Goal: Navigation & Orientation: Find specific page/section

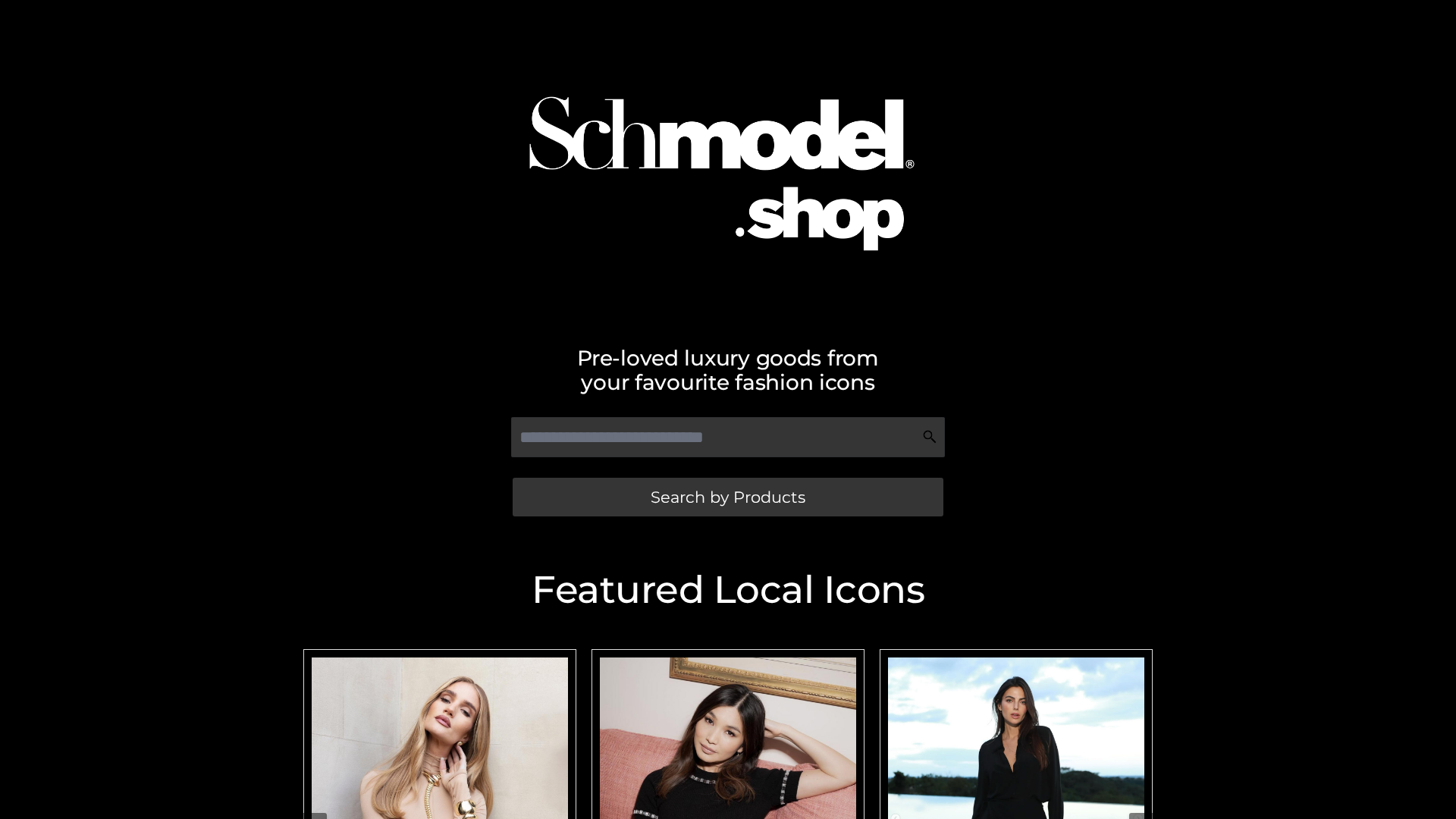
click at [727, 497] on span "Search by Products" at bounding box center [728, 497] width 155 height 15
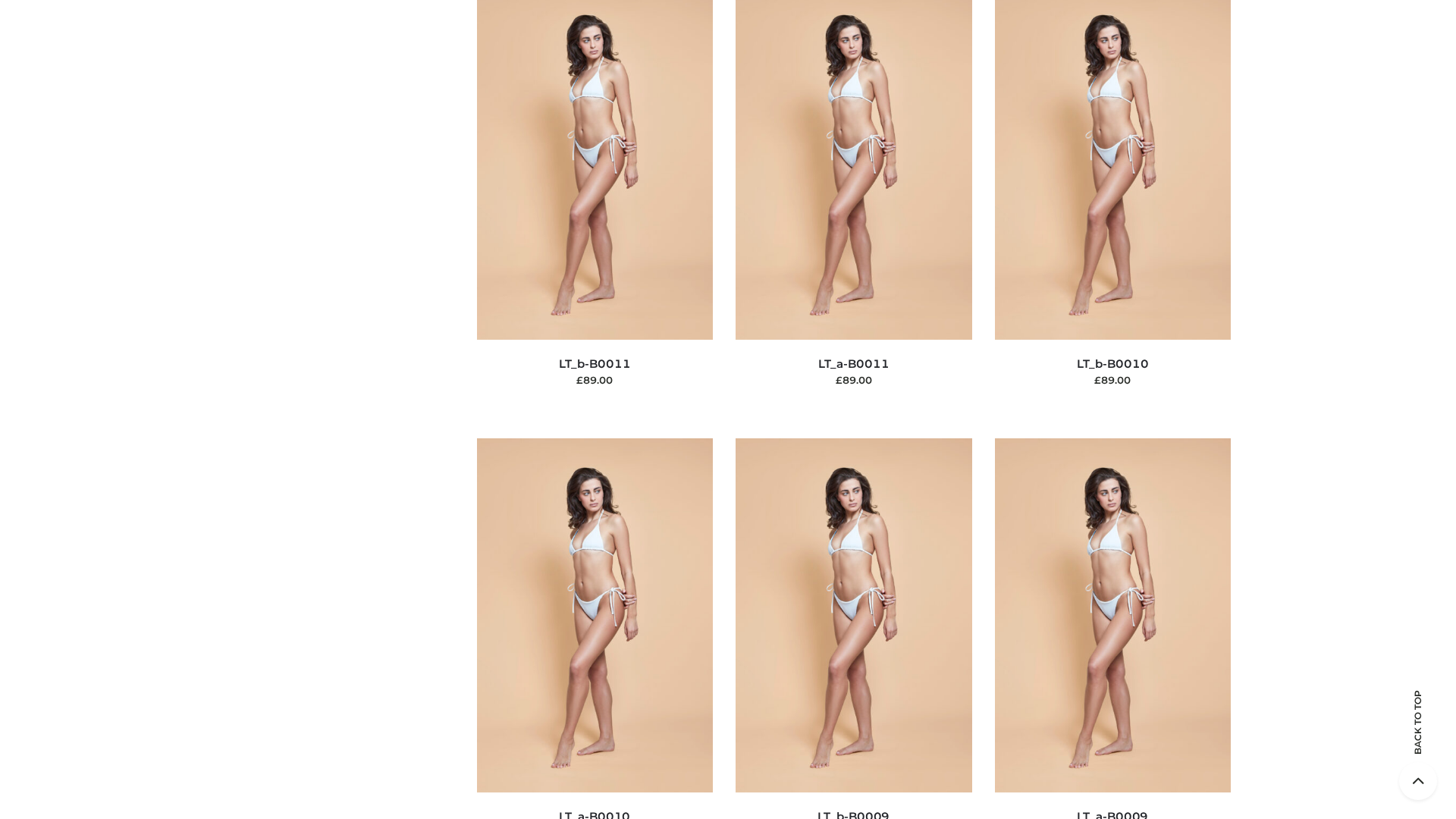
scroll to position [6810, 0]
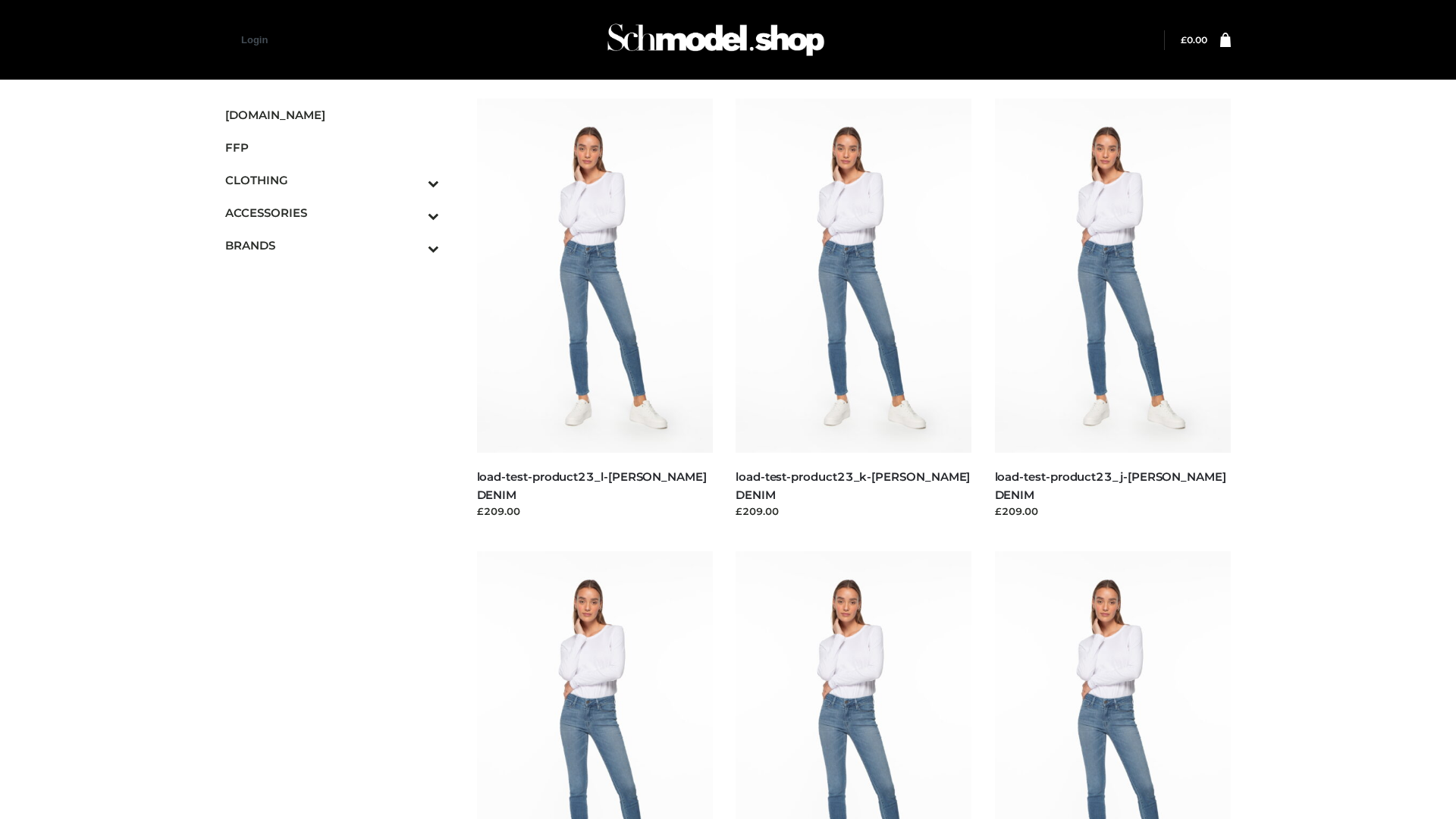
scroll to position [1330, 0]
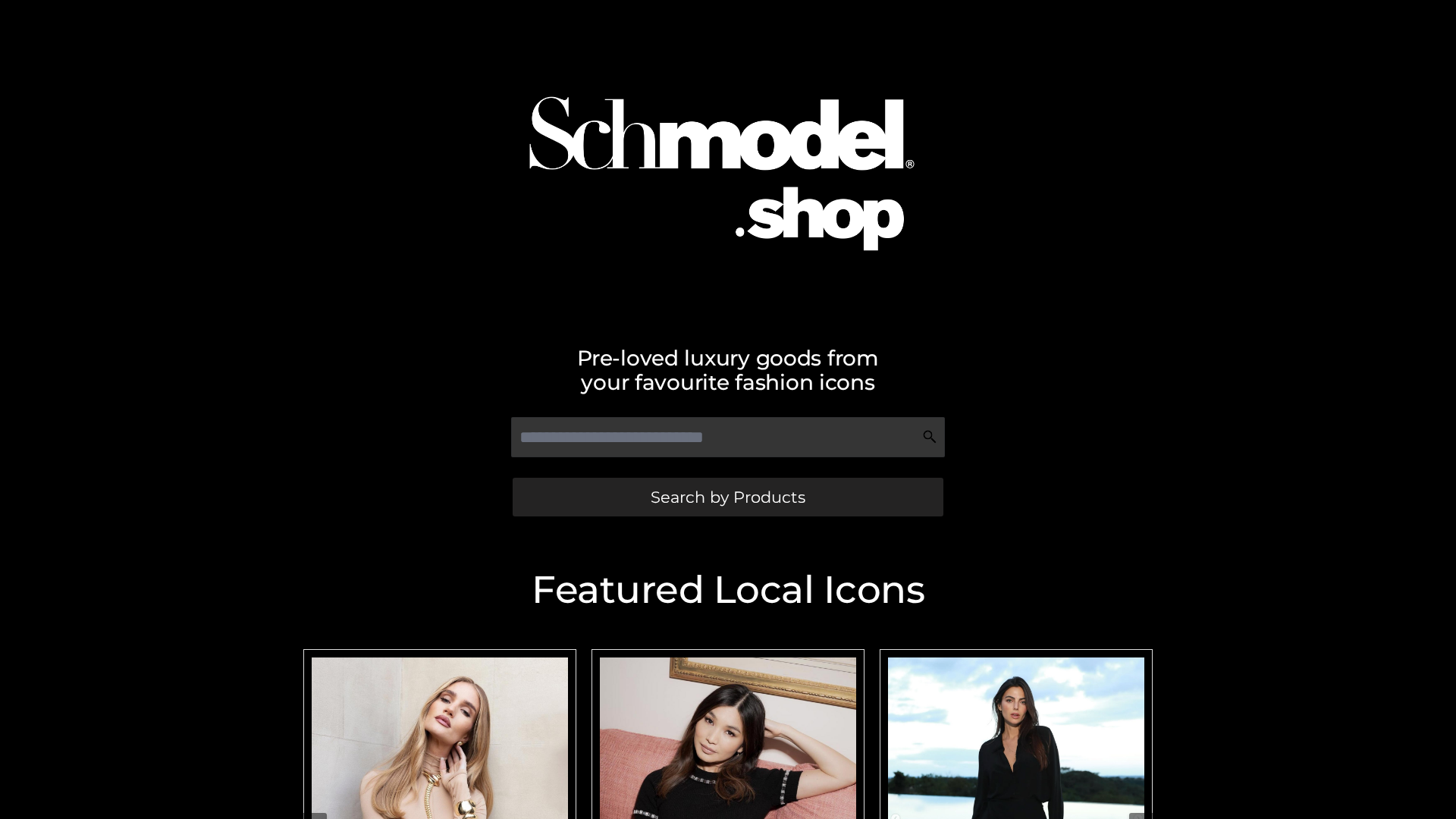
click at [727, 497] on span "Search by Products" at bounding box center [728, 497] width 155 height 15
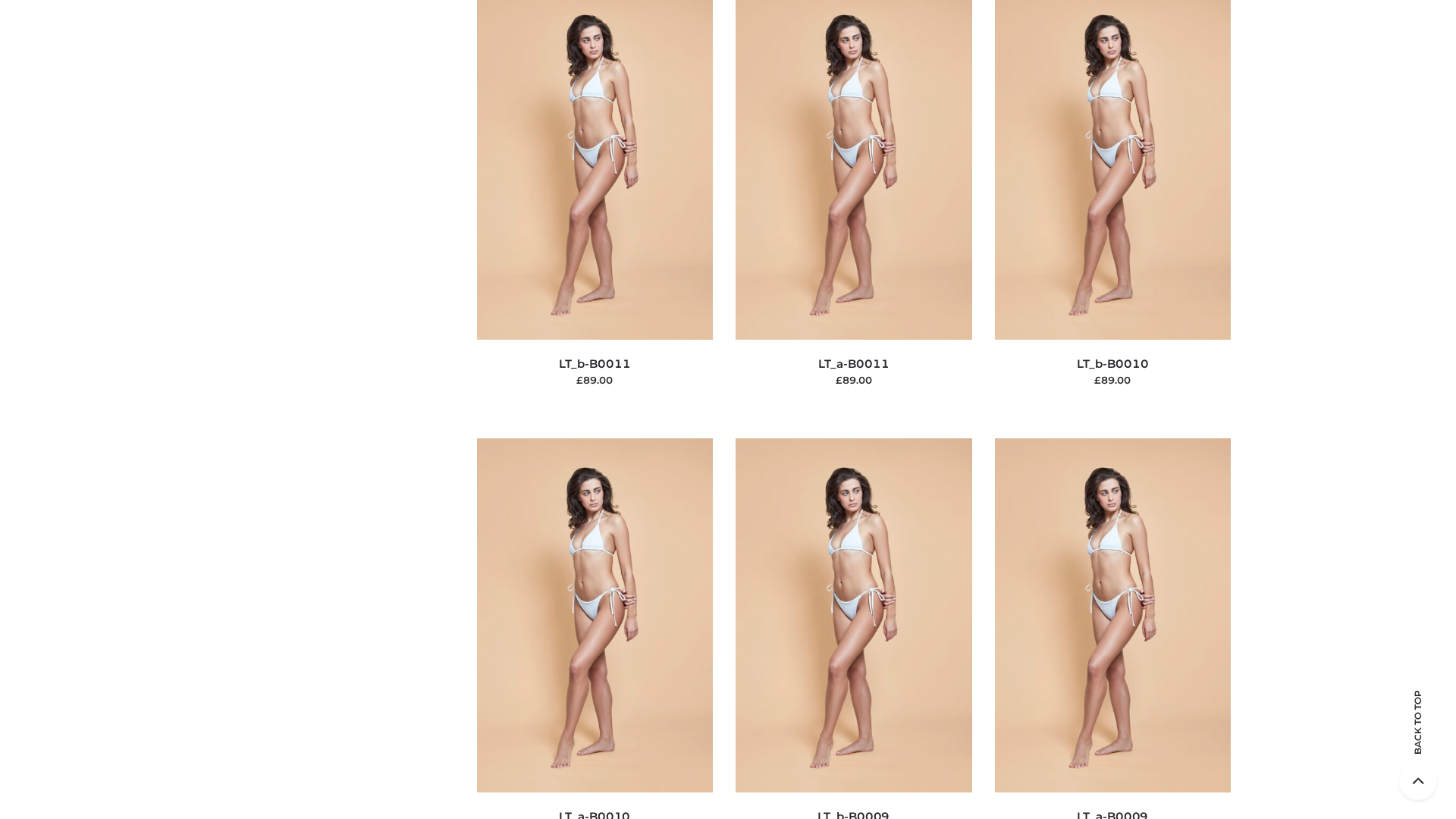
scroll to position [6810, 0]
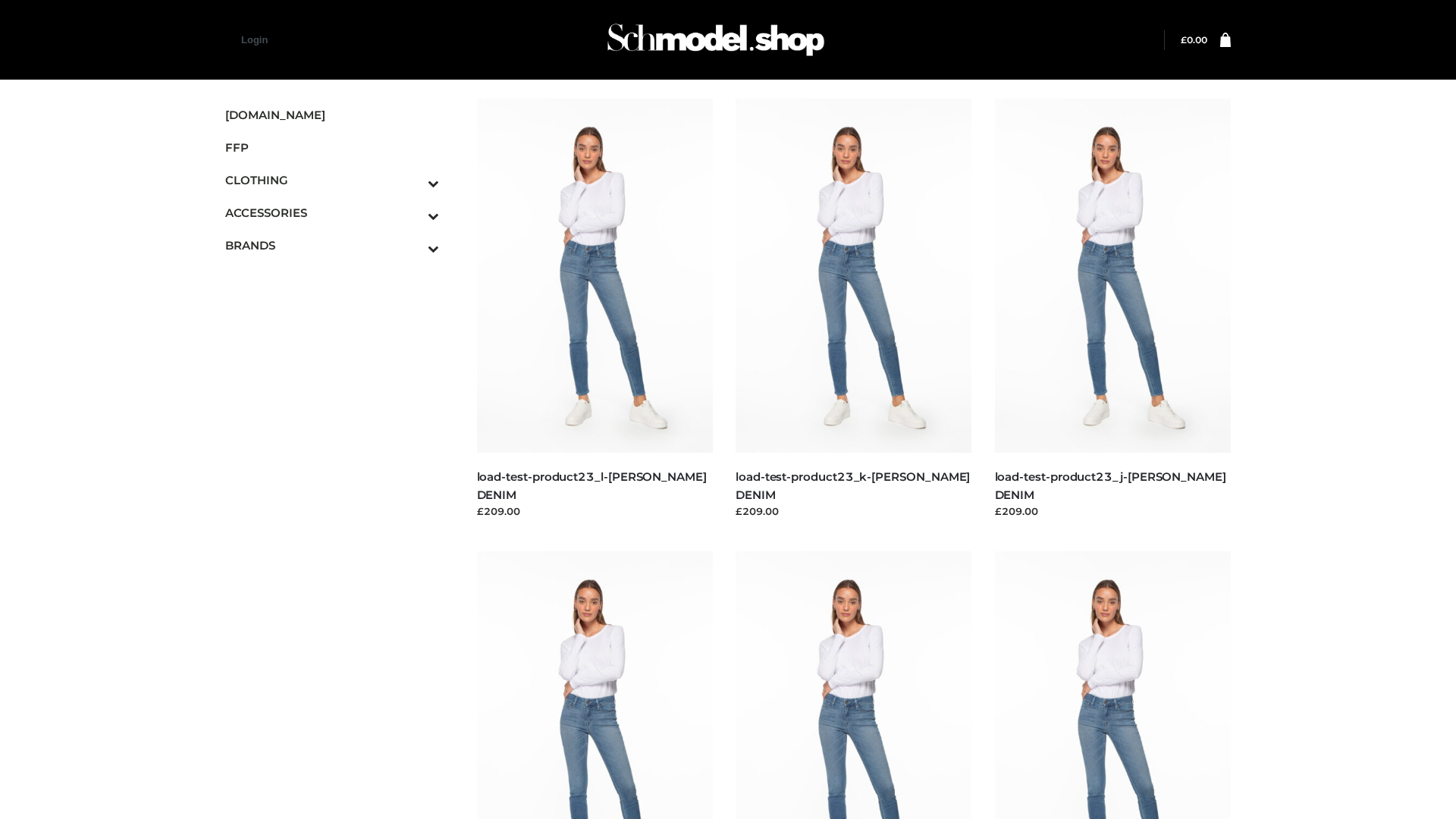
scroll to position [1330, 0]
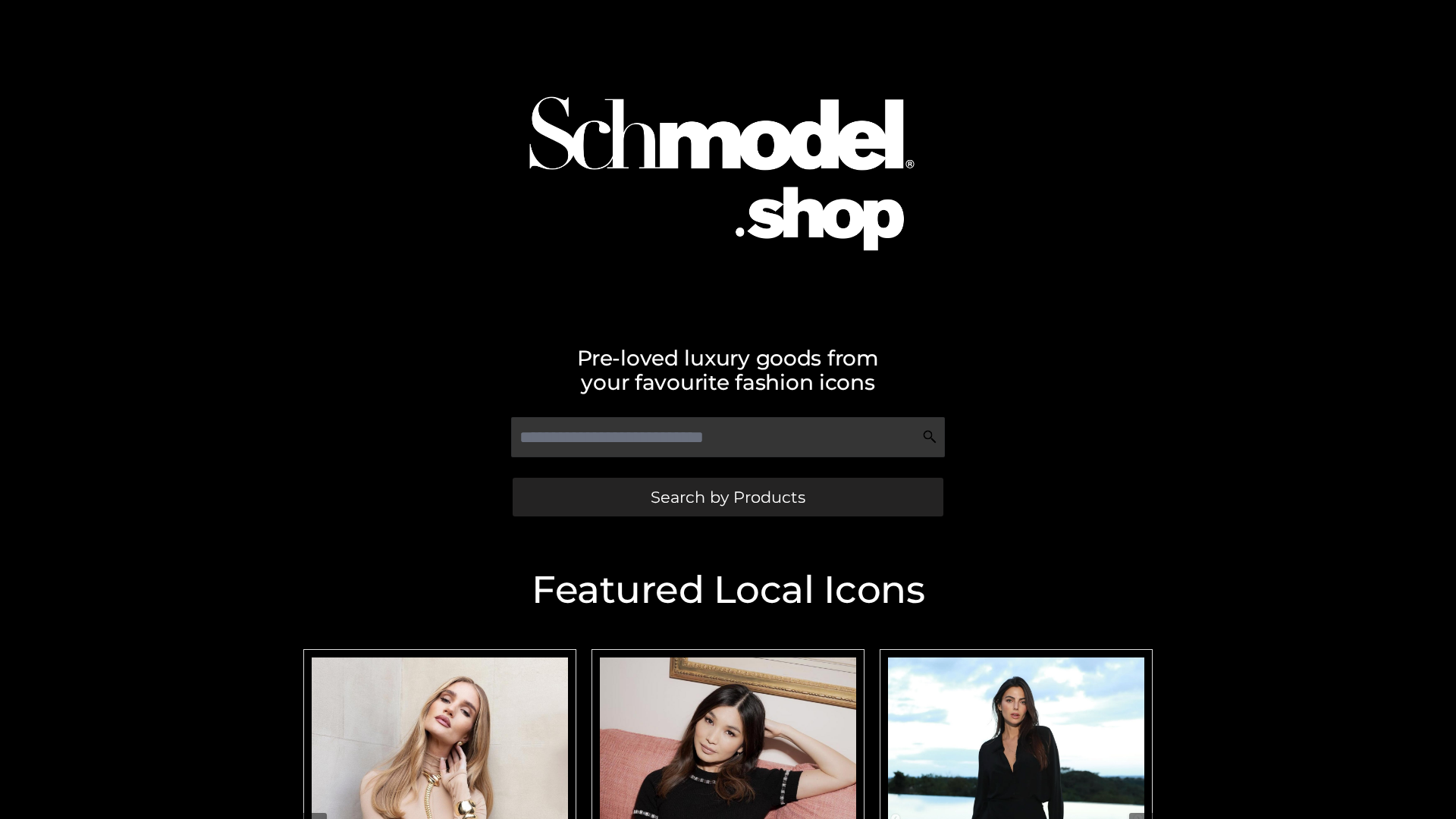
click at [727, 497] on span "Search by Products" at bounding box center [728, 497] width 155 height 15
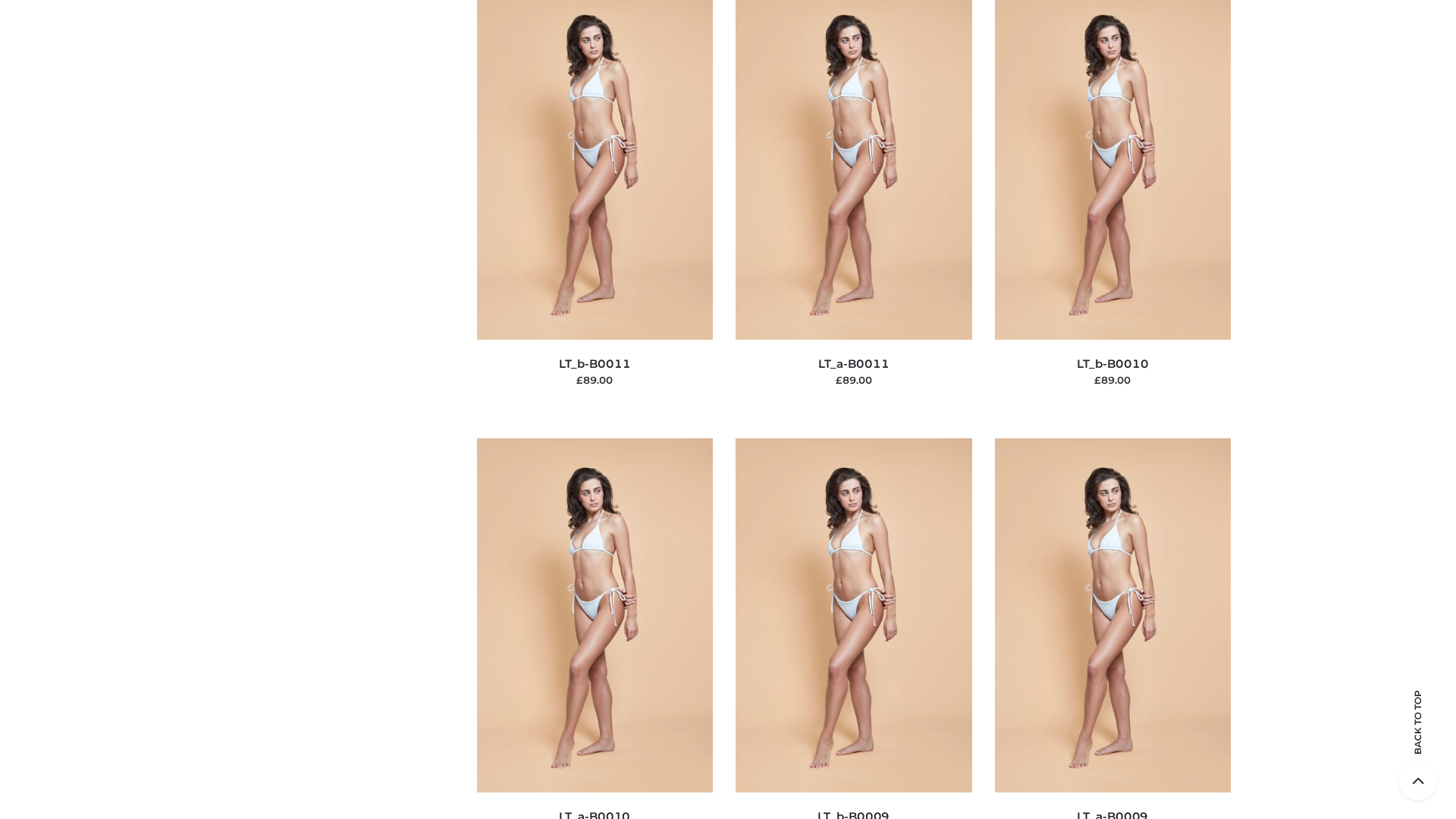
scroll to position [6810, 0]
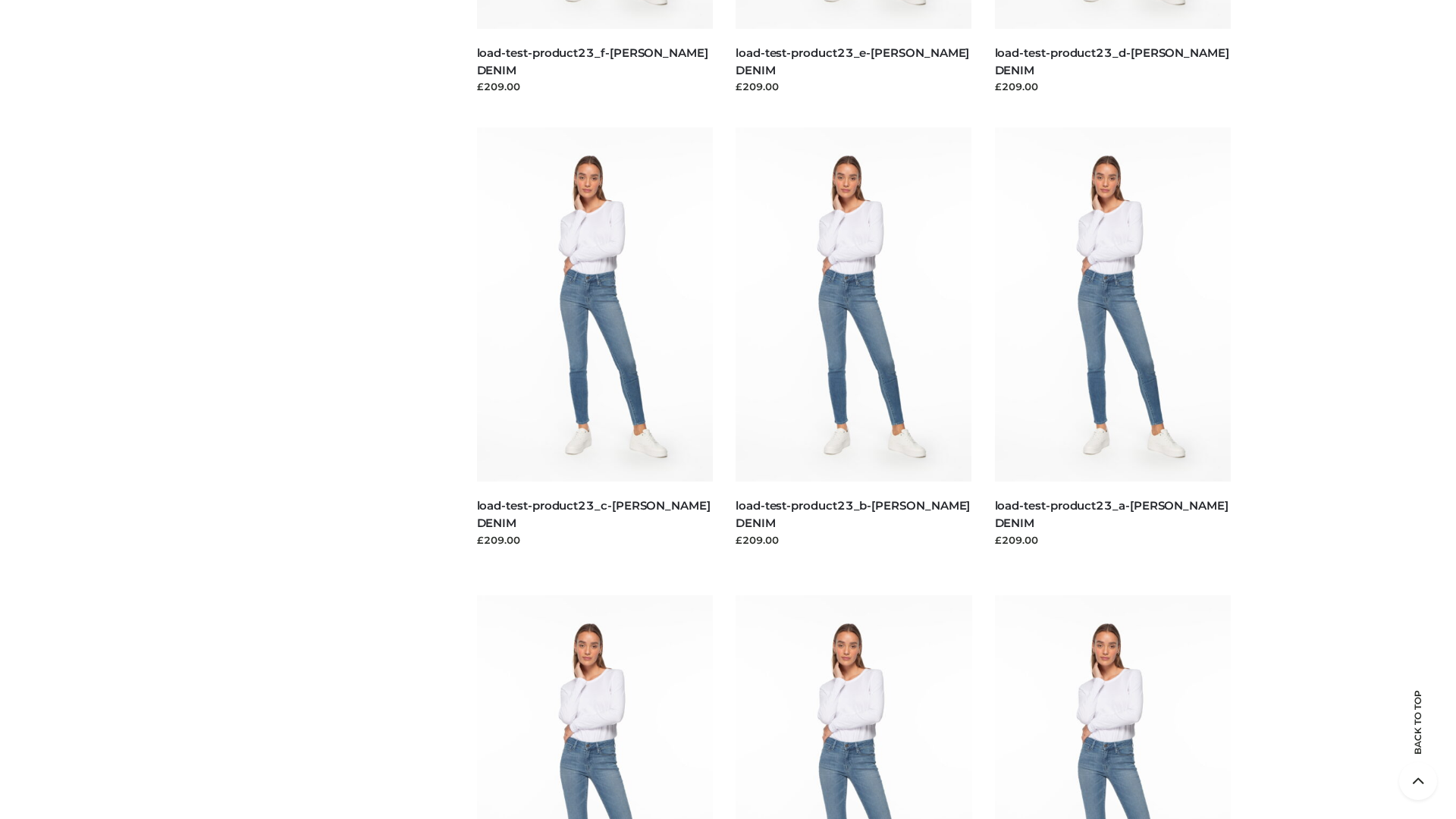
scroll to position [1330, 0]
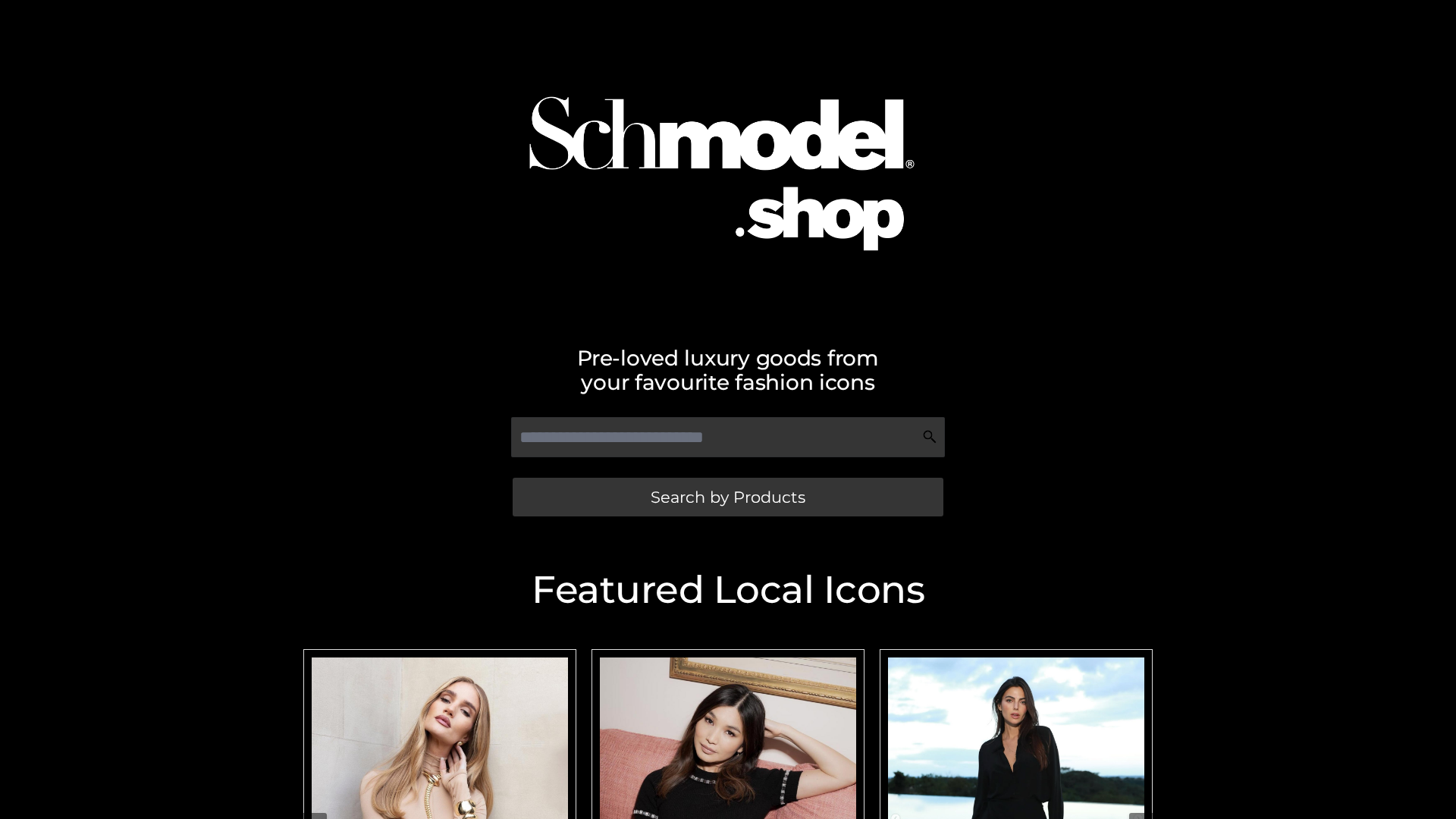
click at [727, 497] on span "Search by Products" at bounding box center [728, 497] width 155 height 15
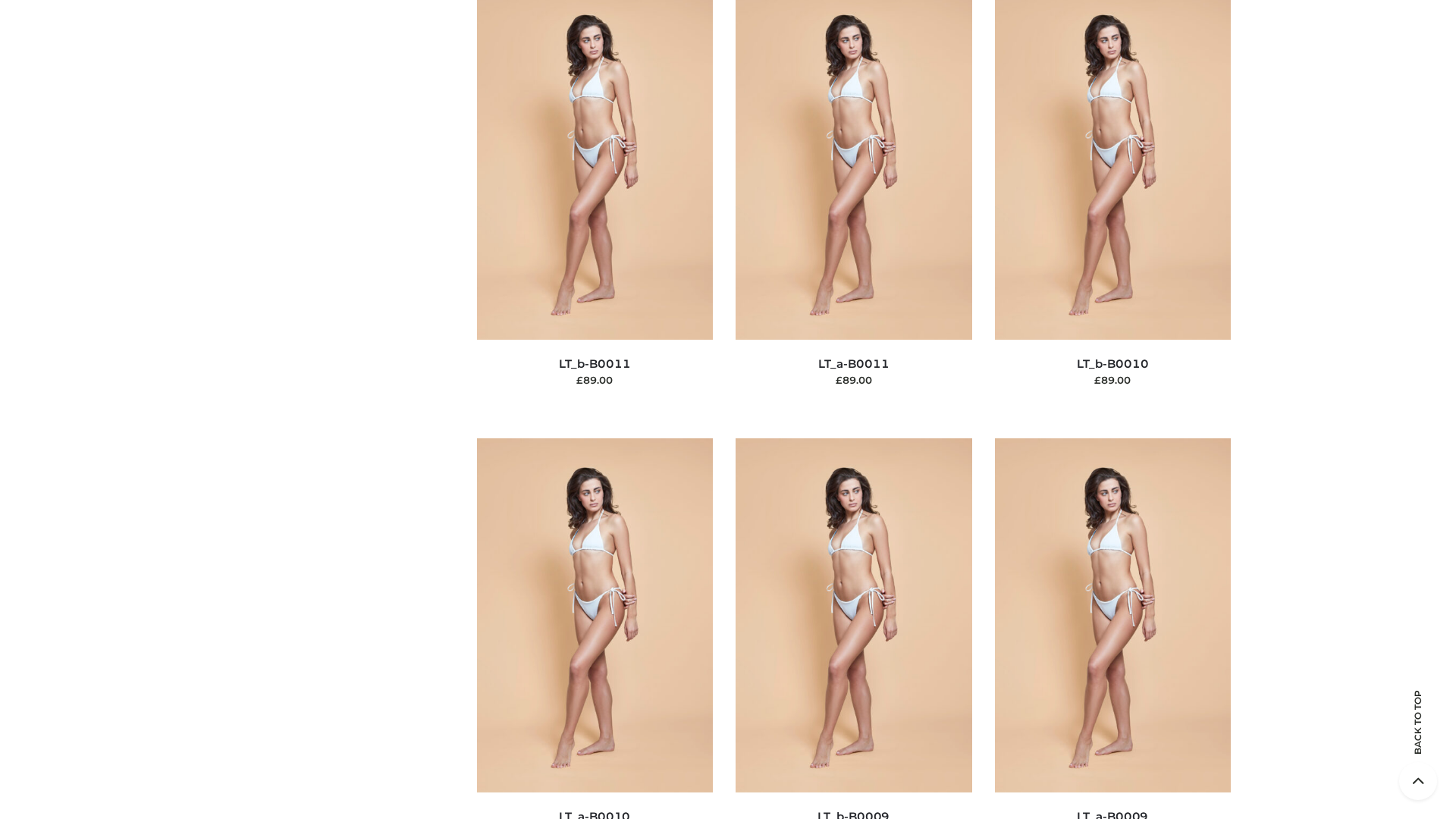
scroll to position [6810, 0]
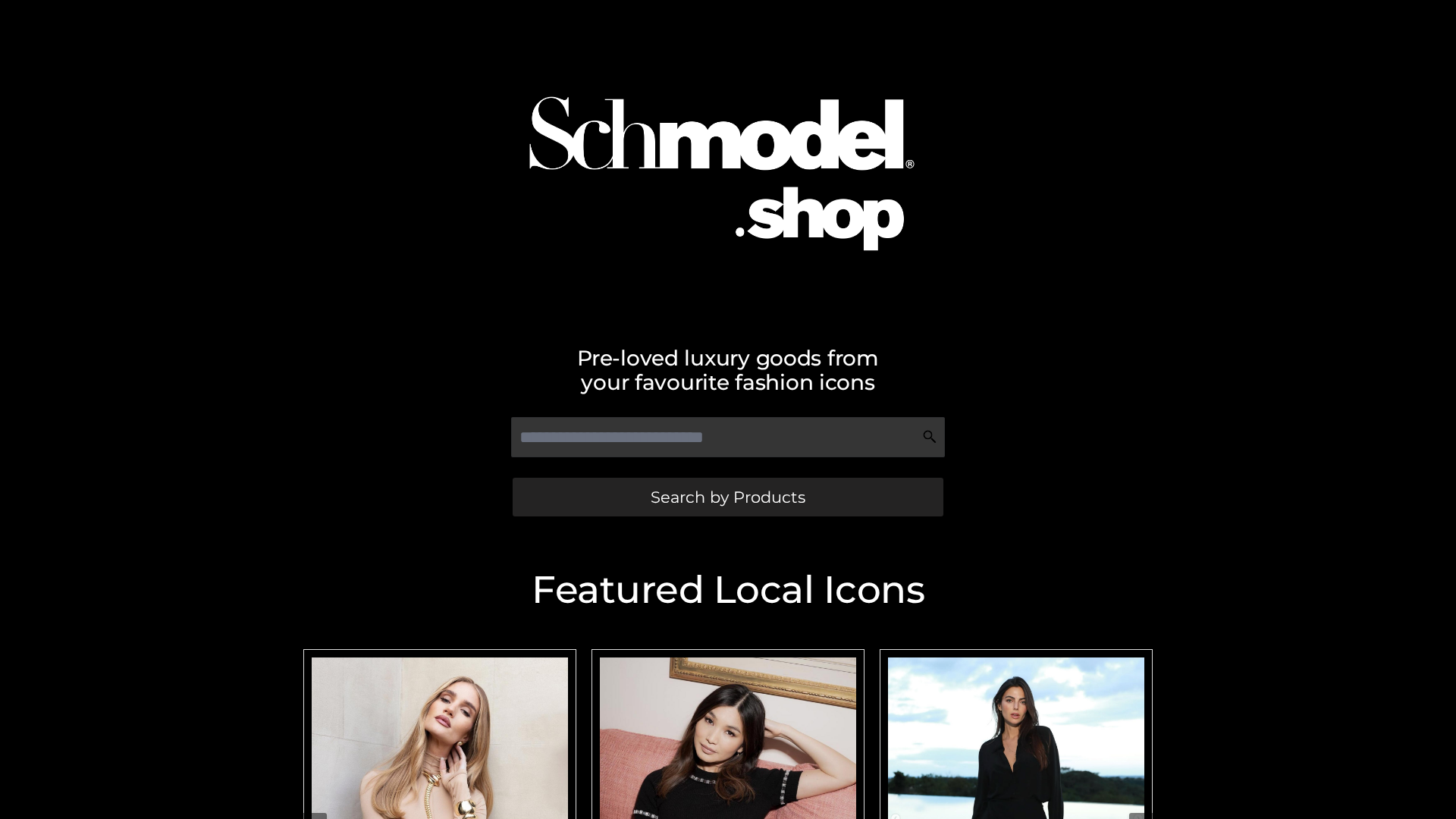
click at [727, 497] on span "Search by Products" at bounding box center [728, 497] width 155 height 15
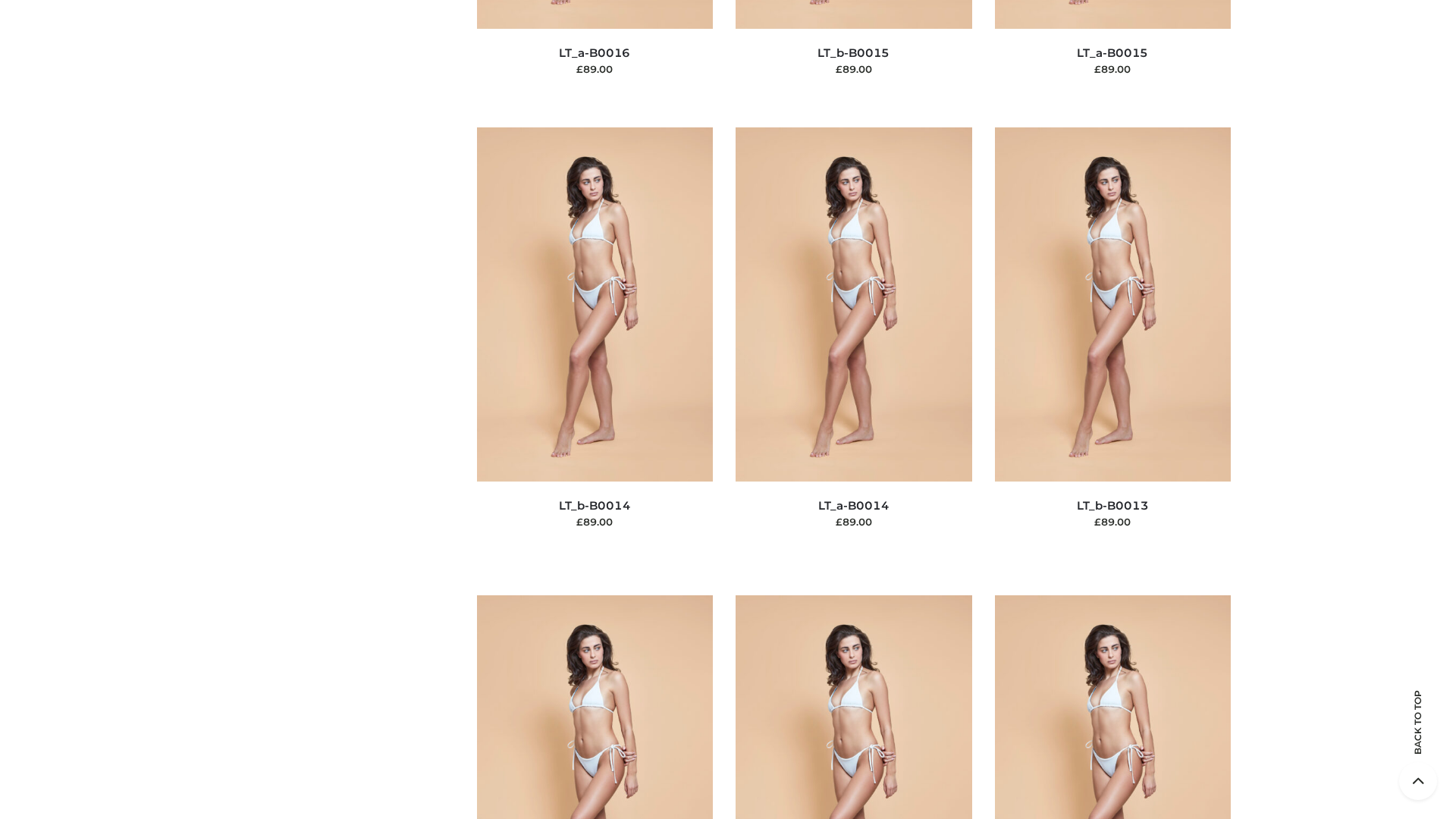
scroll to position [5392, 0]
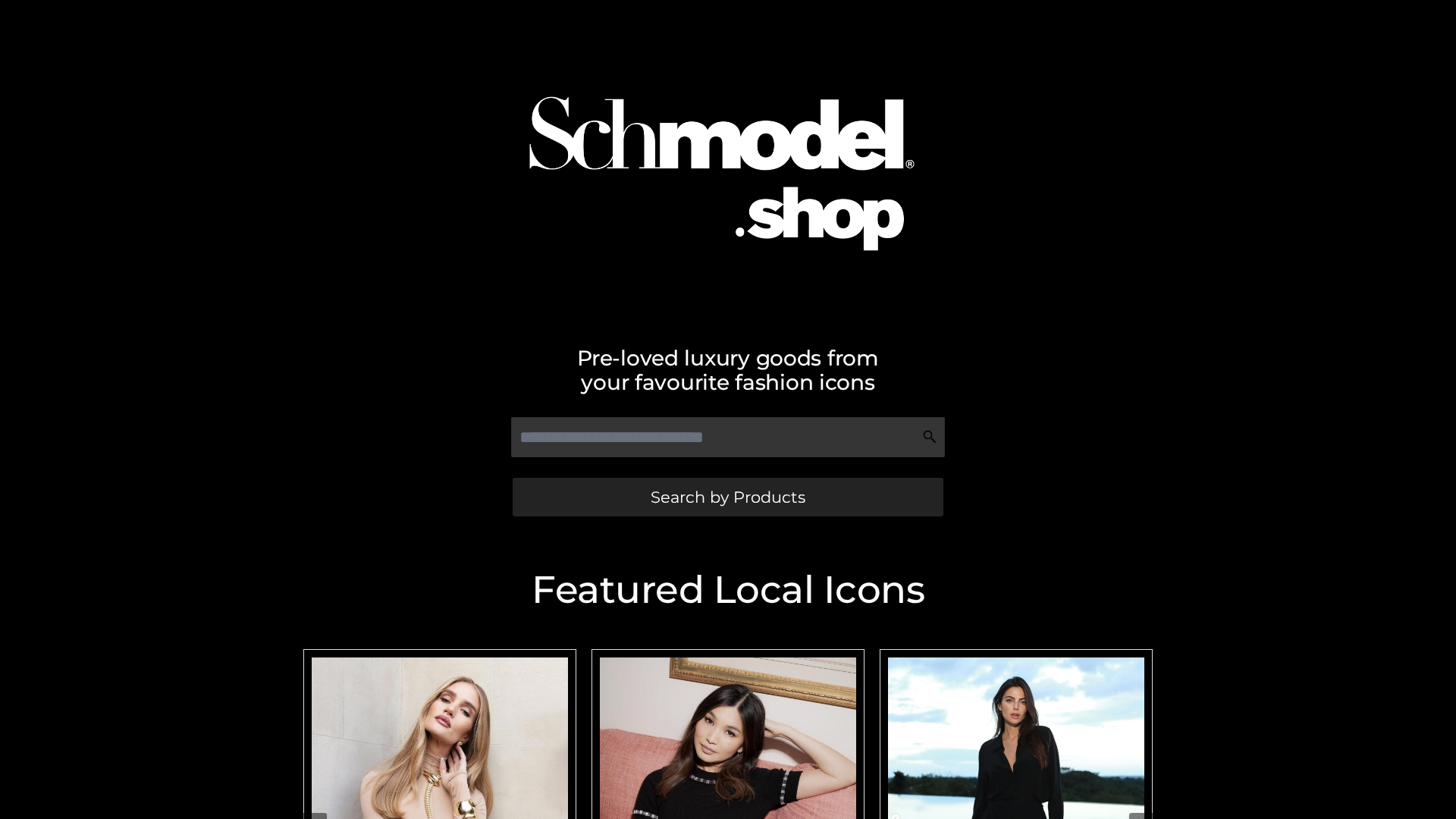
click at [727, 497] on span "Search by Products" at bounding box center [728, 497] width 155 height 15
